Goal: Transaction & Acquisition: Purchase product/service

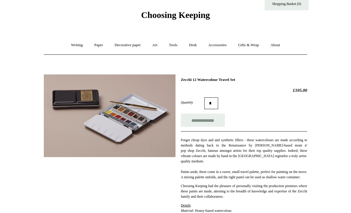
scroll to position [19, 0]
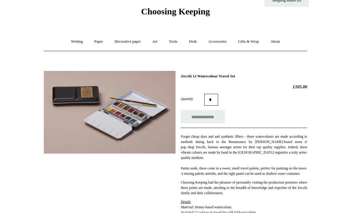
click at [160, 40] on link "Art +" at bounding box center [155, 42] width 16 height 16
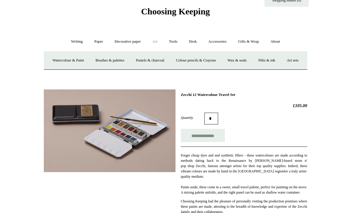
click at [88, 59] on link "Watercolour & Paint" at bounding box center [68, 61] width 42 height 16
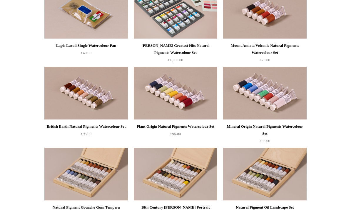
scroll to position [1061, 0]
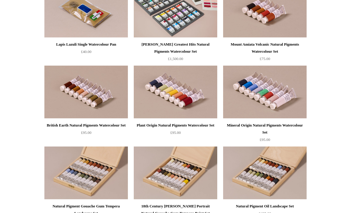
click at [166, 90] on img at bounding box center [175, 92] width 83 height 53
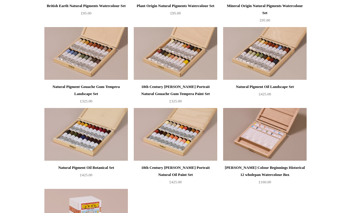
scroll to position [1184, 0]
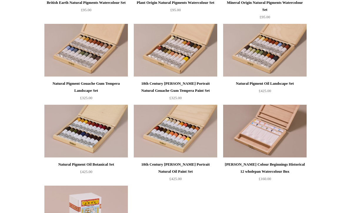
click at [151, 137] on img at bounding box center [175, 131] width 83 height 53
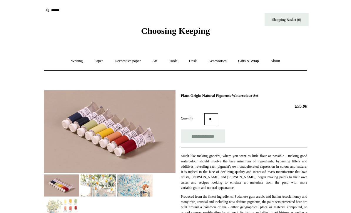
click at [154, 60] on link "Art +" at bounding box center [155, 61] width 16 height 16
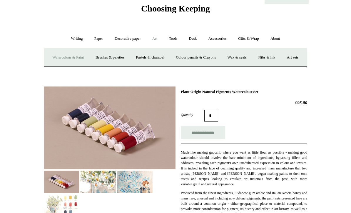
scroll to position [83, 0]
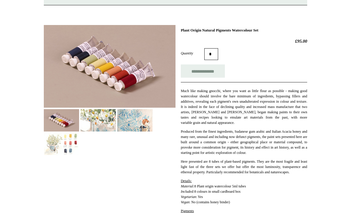
click at [56, 131] on img at bounding box center [61, 120] width 35 height 22
click at [59, 155] on img at bounding box center [61, 144] width 35 height 22
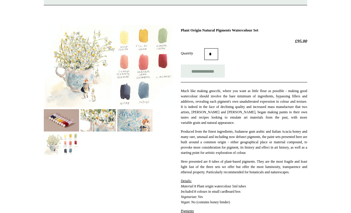
click at [96, 131] on img at bounding box center [98, 120] width 35 height 22
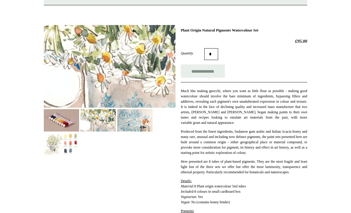
click at [138, 131] on img at bounding box center [134, 120] width 35 height 22
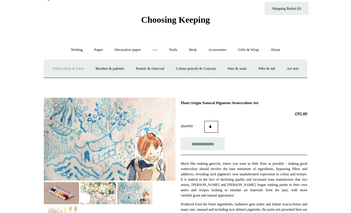
scroll to position [11, 0]
